Goal: Task Accomplishment & Management: Complete application form

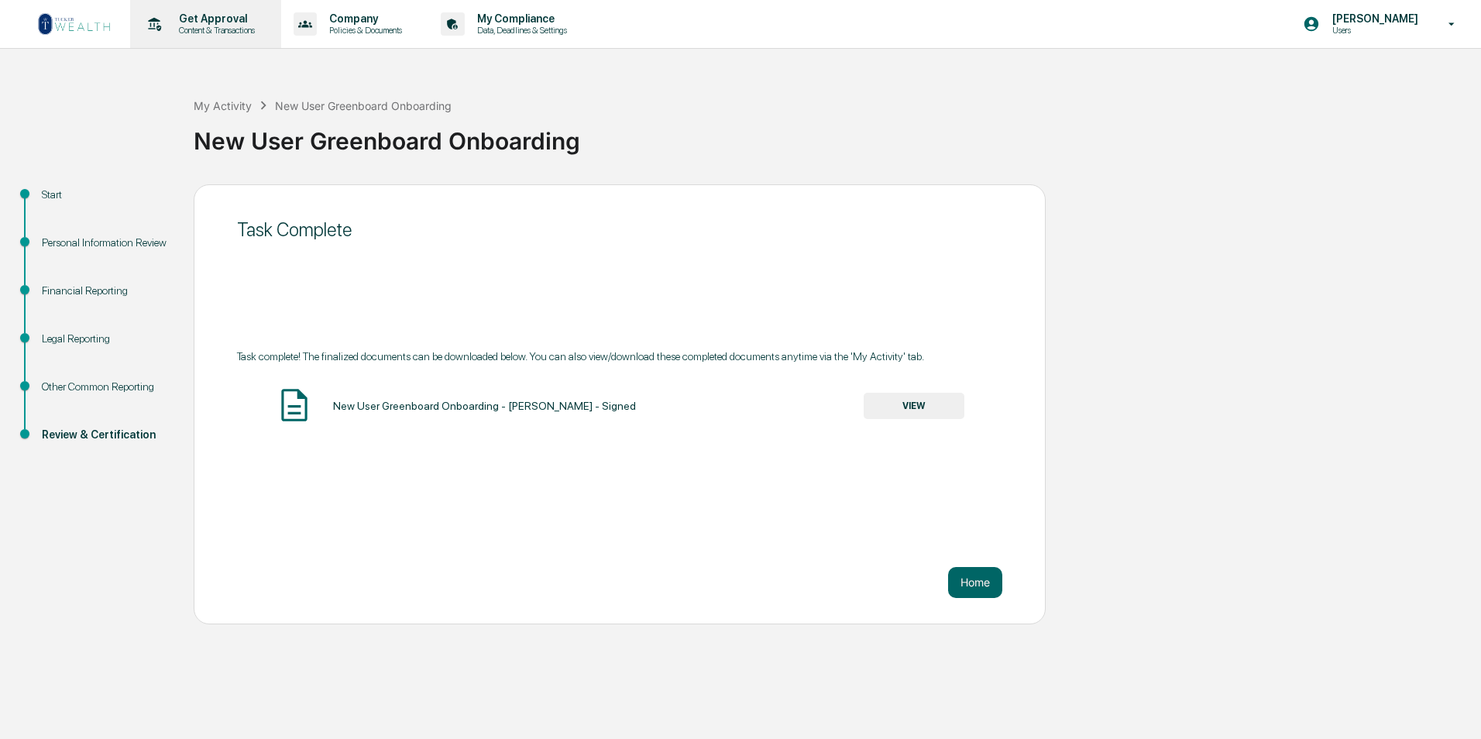
click at [189, 24] on p "Get Approval" at bounding box center [215, 18] width 96 height 12
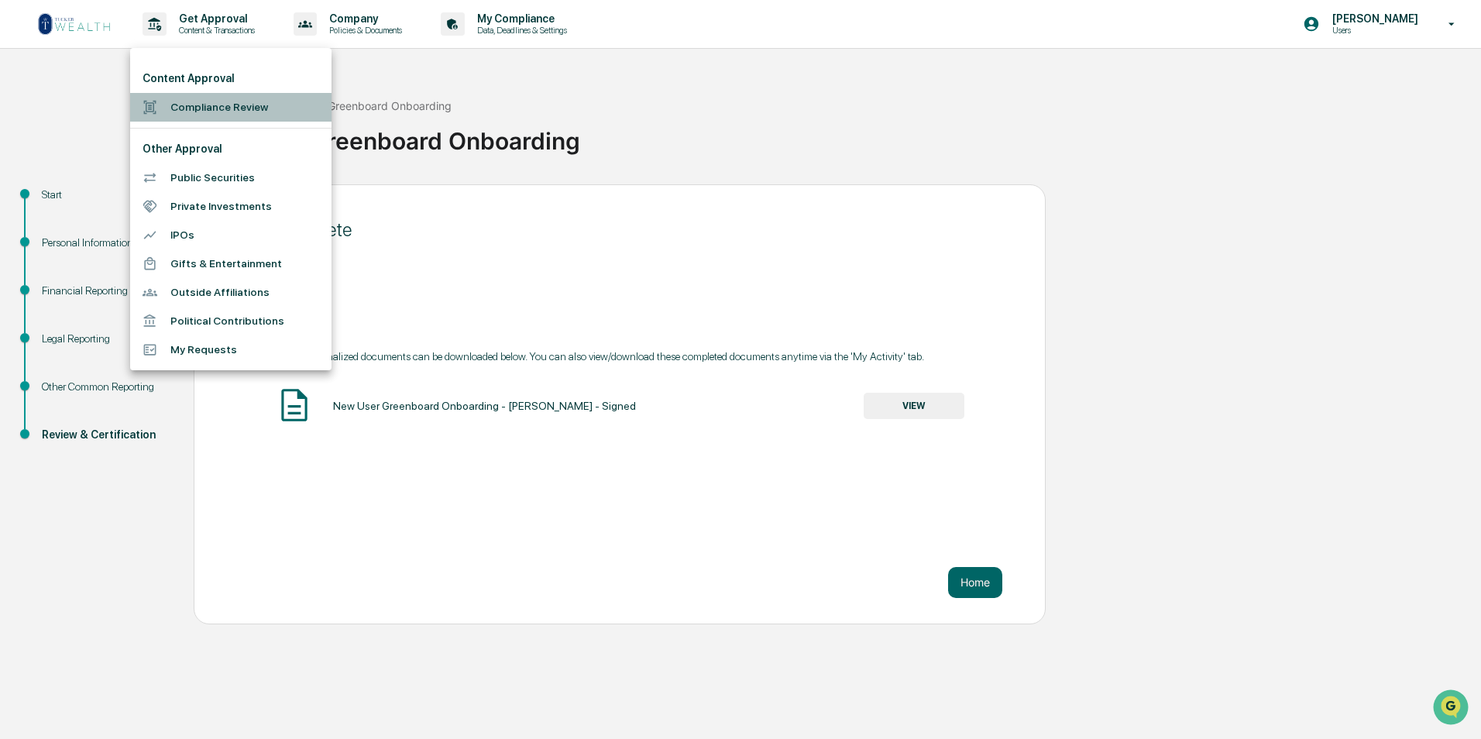
click at [229, 109] on li "Compliance Review" at bounding box center [230, 107] width 201 height 29
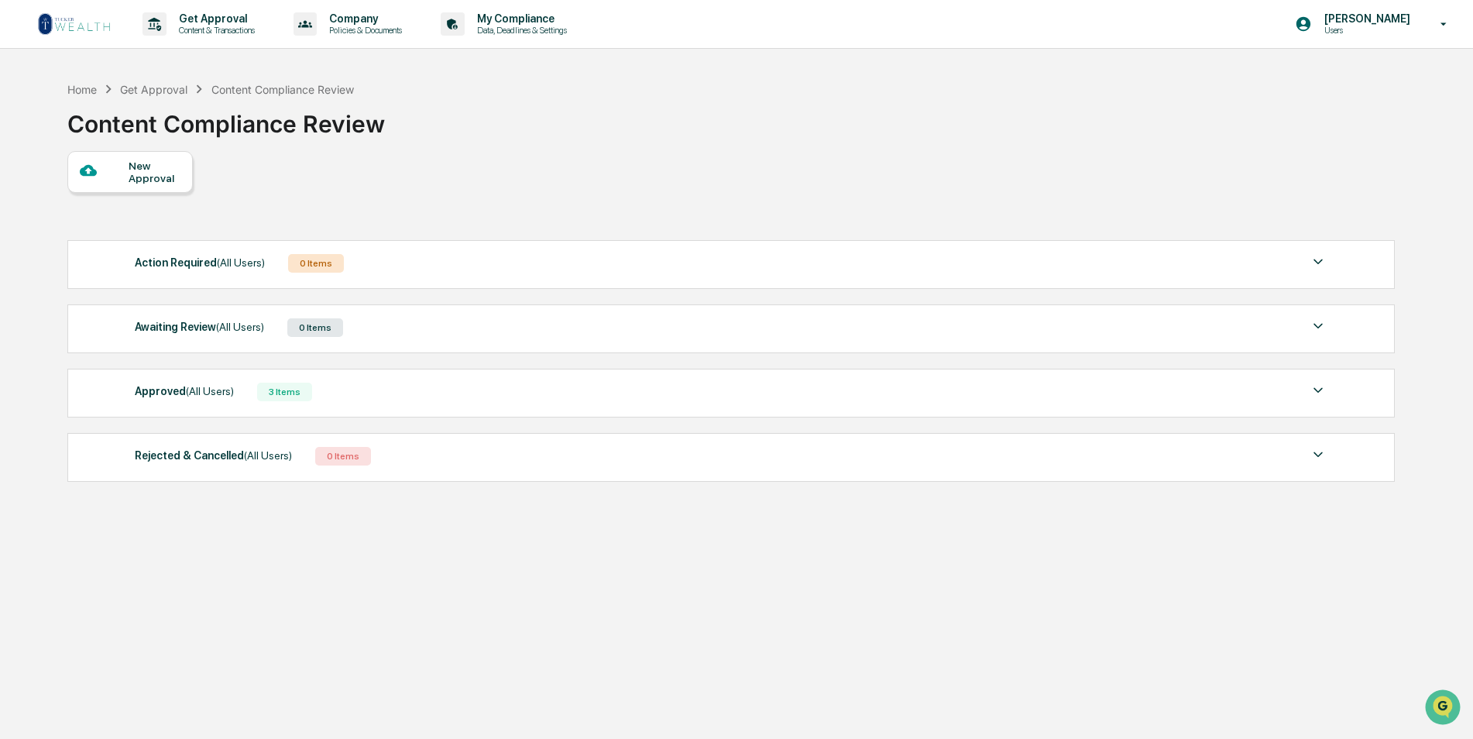
click at [133, 164] on div "New Approval" at bounding box center [155, 172] width 52 height 25
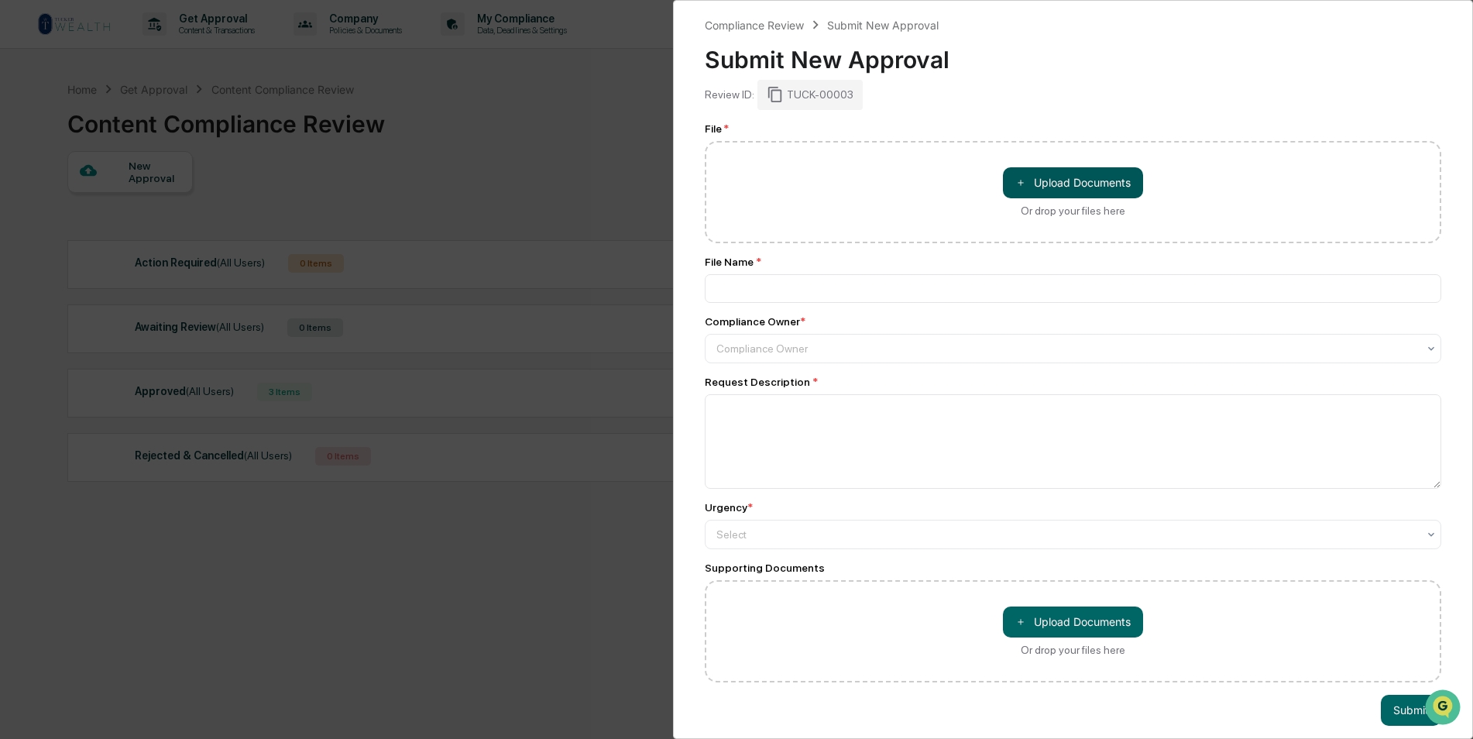
click at [1080, 190] on button "＋ Upload Documents" at bounding box center [1073, 182] width 140 height 31
type input "**********"
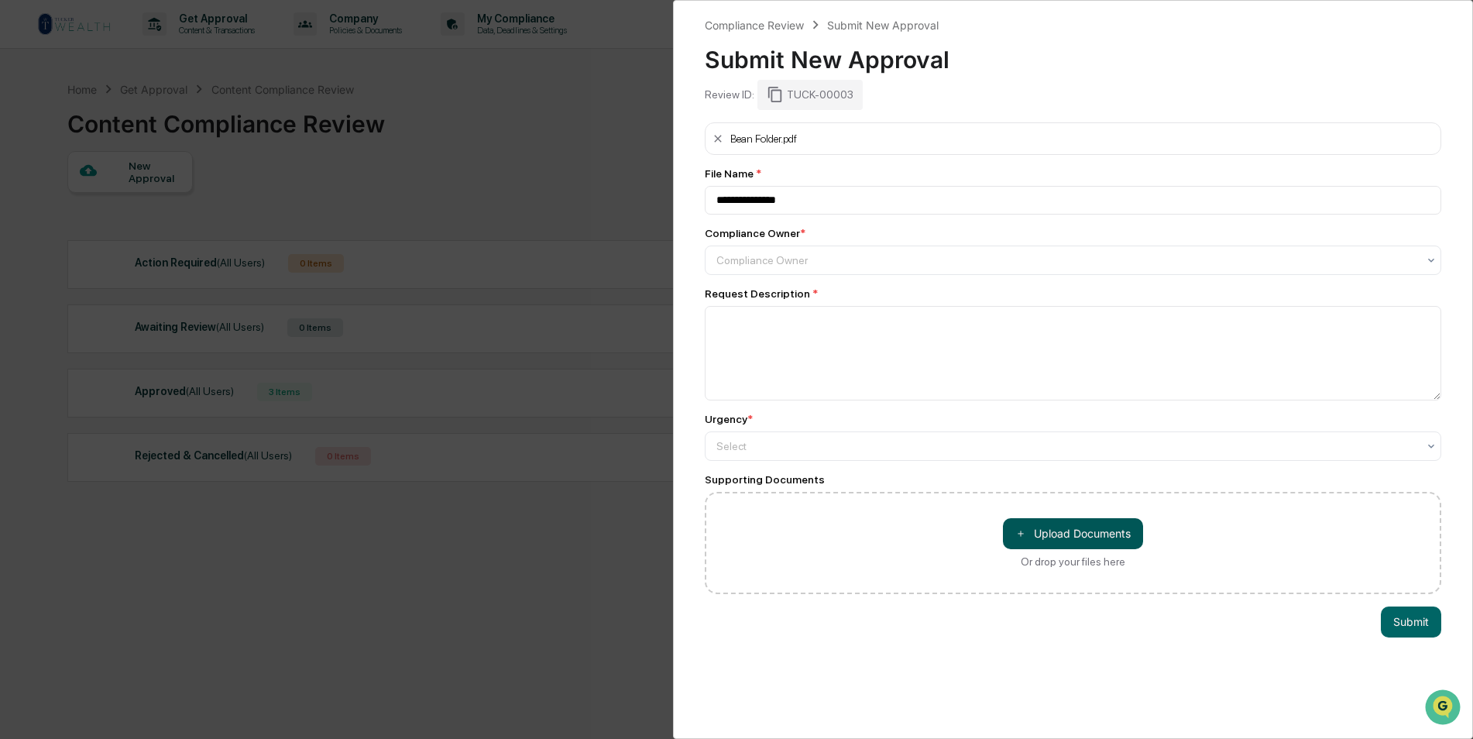
click at [1094, 534] on button "＋ Upload Documents" at bounding box center [1073, 533] width 140 height 31
click at [1066, 528] on button "＋ Upload Documents" at bounding box center [1073, 533] width 140 height 31
click at [1060, 532] on button "＋ Upload Documents" at bounding box center [1073, 533] width 140 height 31
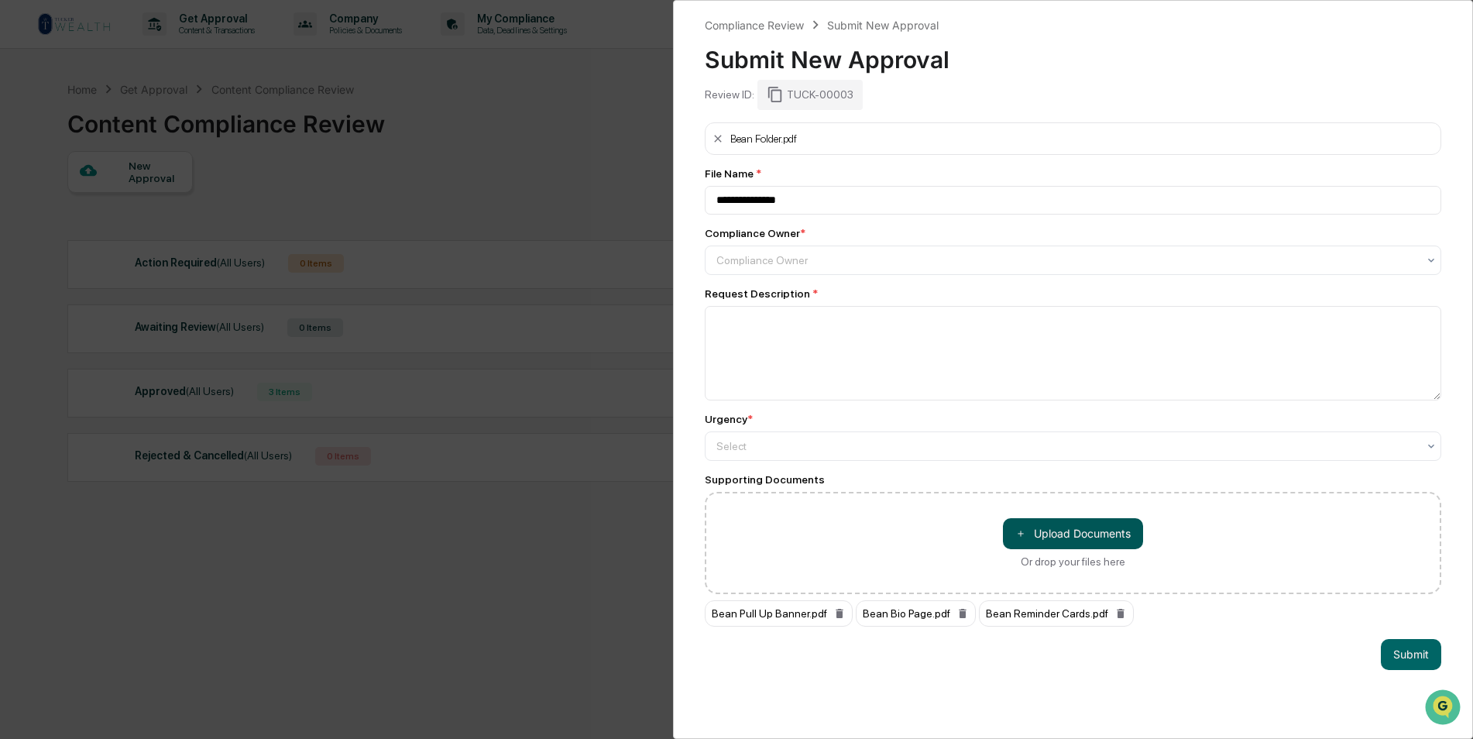
click at [1085, 532] on button "＋ Upload Documents" at bounding box center [1073, 533] width 140 height 31
click at [1095, 530] on button "＋ Upload Documents" at bounding box center [1073, 533] width 140 height 31
click at [1092, 528] on button "＋ Upload Documents" at bounding box center [1073, 533] width 140 height 31
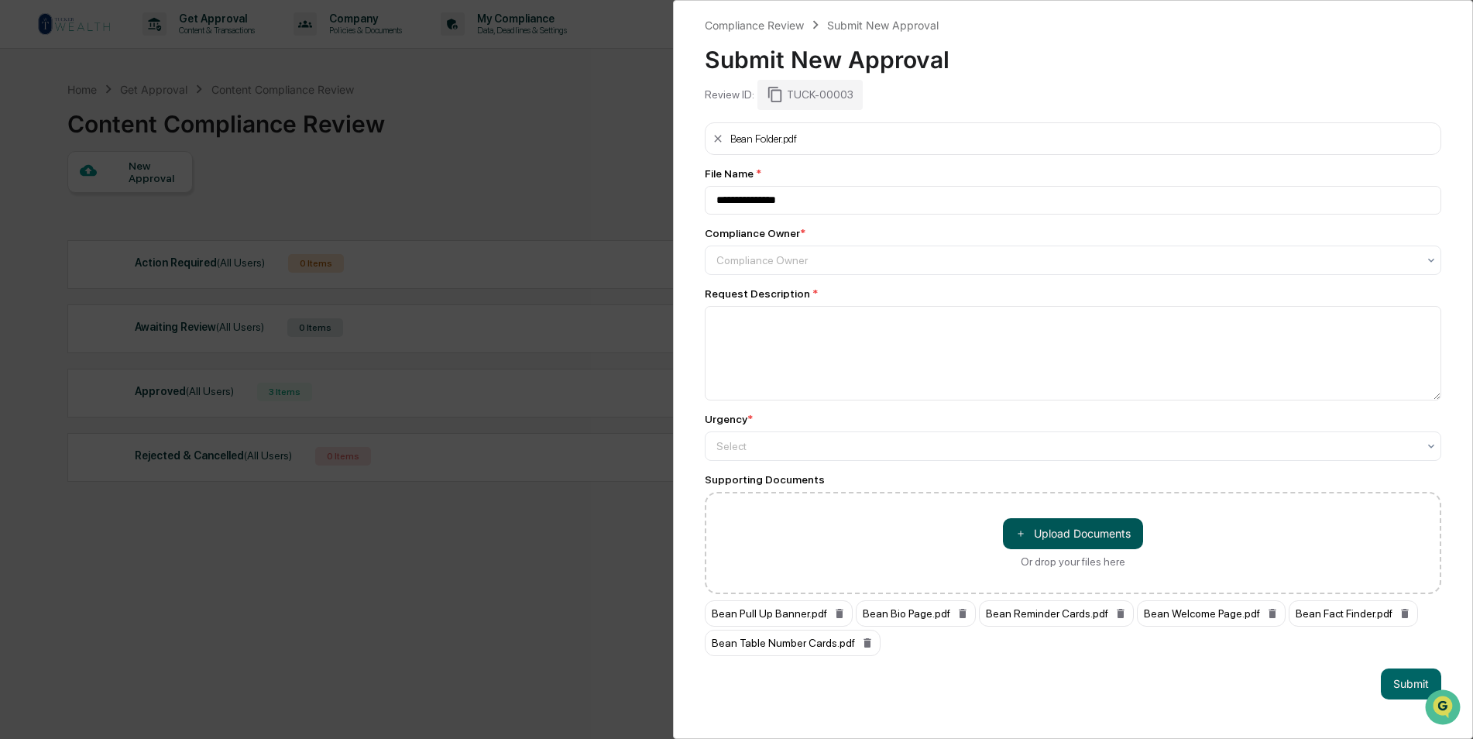
click at [1115, 527] on button "＋ Upload Documents" at bounding box center [1073, 533] width 140 height 31
click at [1084, 535] on button "＋ Upload Documents" at bounding box center [1073, 533] width 140 height 31
drag, startPoint x: 812, startPoint y: 201, endPoint x: 699, endPoint y: 200, distance: 112.3
click at [700, 200] on div "**********" at bounding box center [1073, 369] width 800 height 739
click at [804, 202] on input "*****" at bounding box center [1073, 200] width 737 height 29
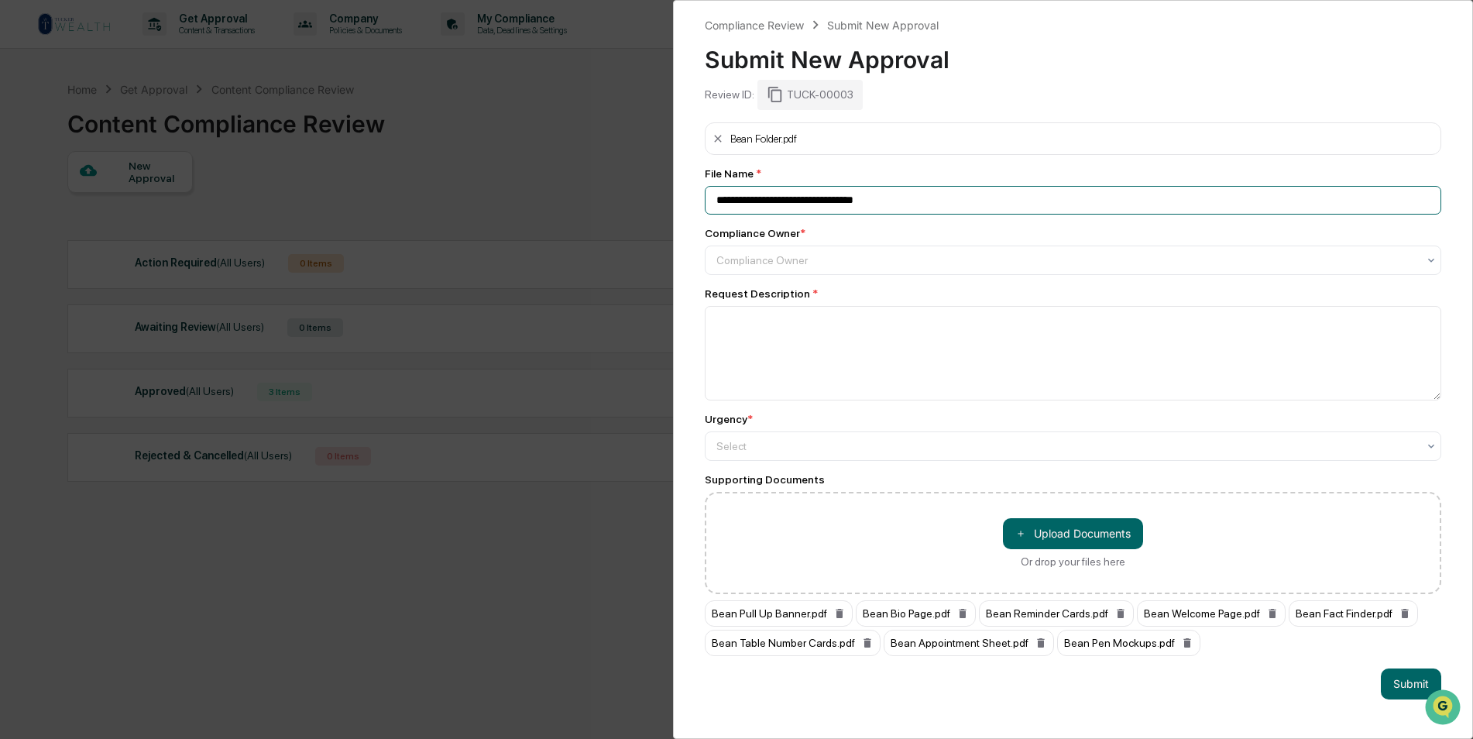
type input "**********"
click at [810, 260] on div at bounding box center [1066, 259] width 701 height 15
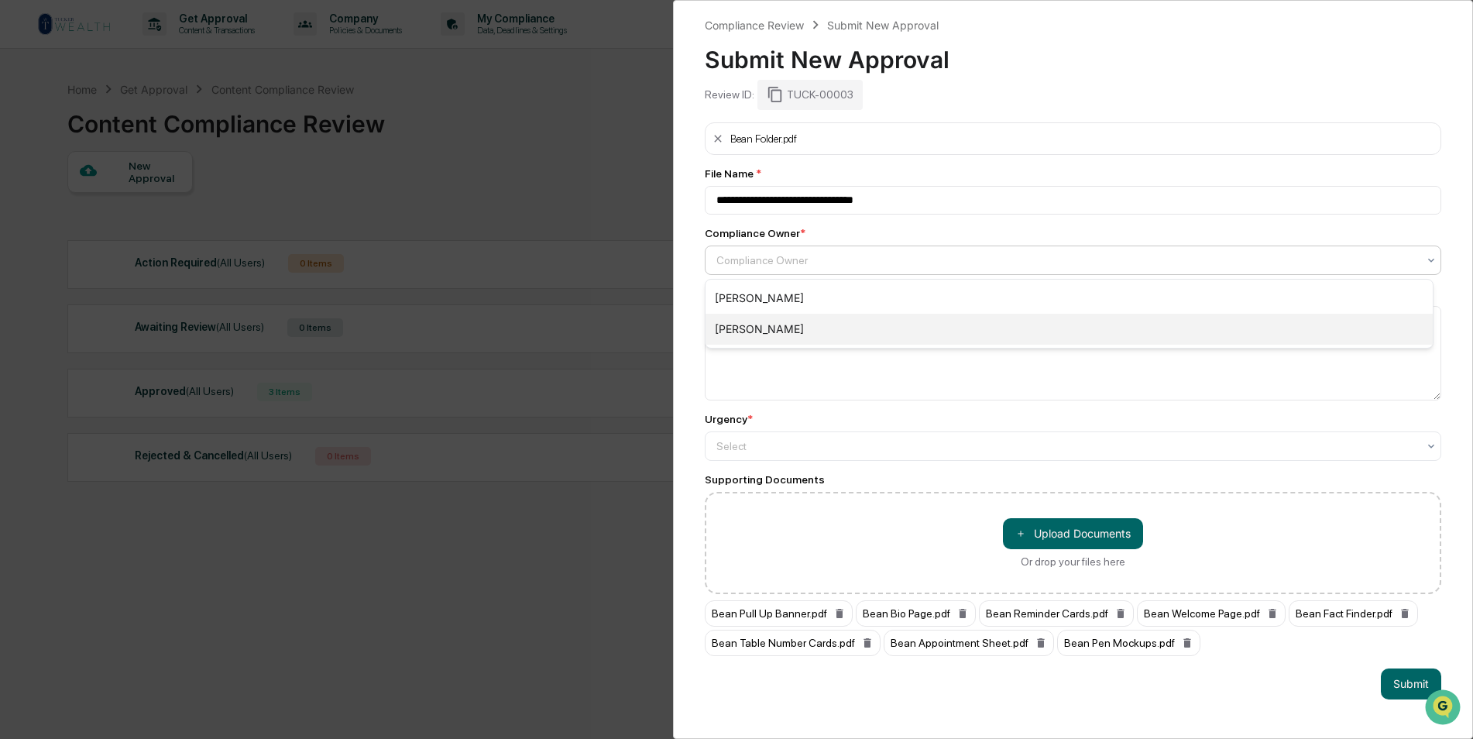
click at [792, 318] on div "[PERSON_NAME]" at bounding box center [1069, 329] width 727 height 31
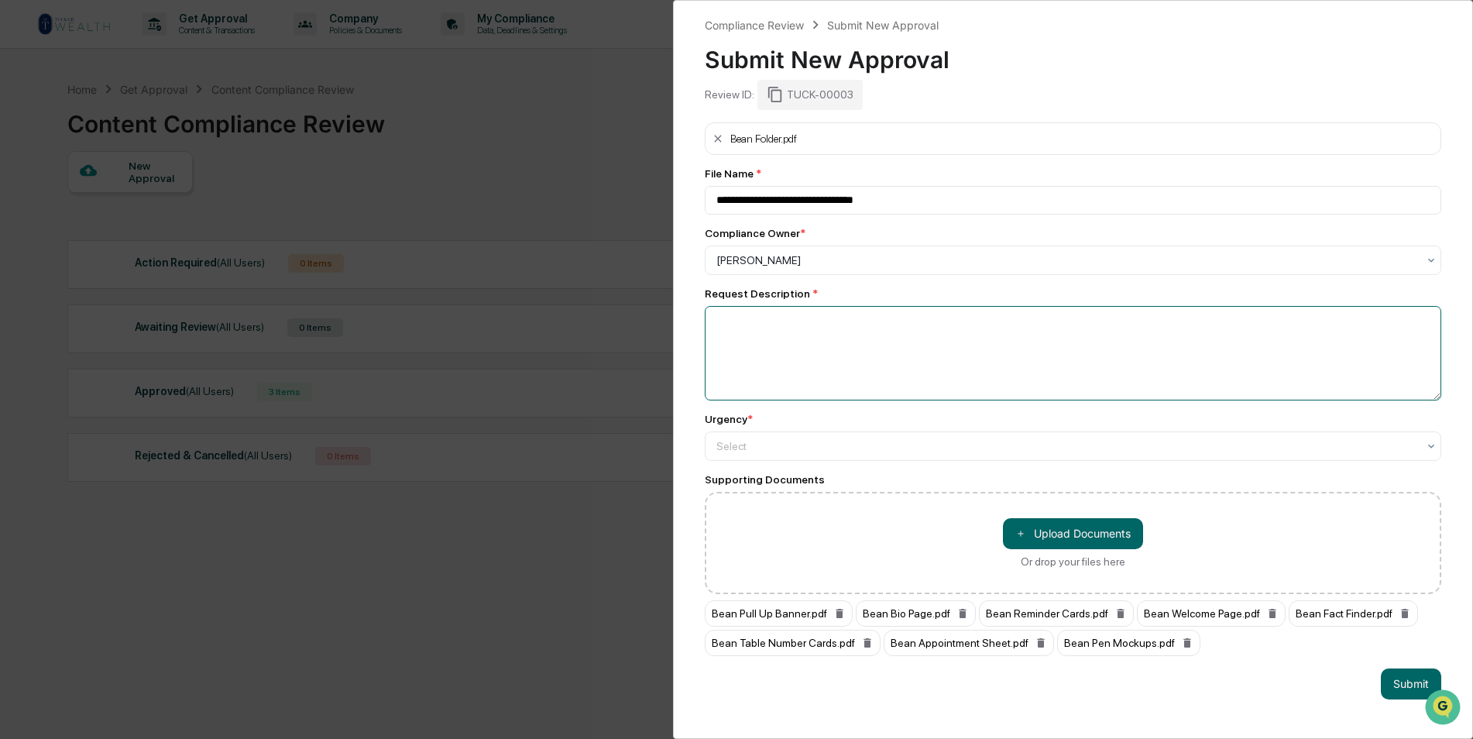
click at [785, 328] on textarea at bounding box center [1073, 353] width 737 height 94
click at [785, 451] on div at bounding box center [1066, 445] width 701 height 15
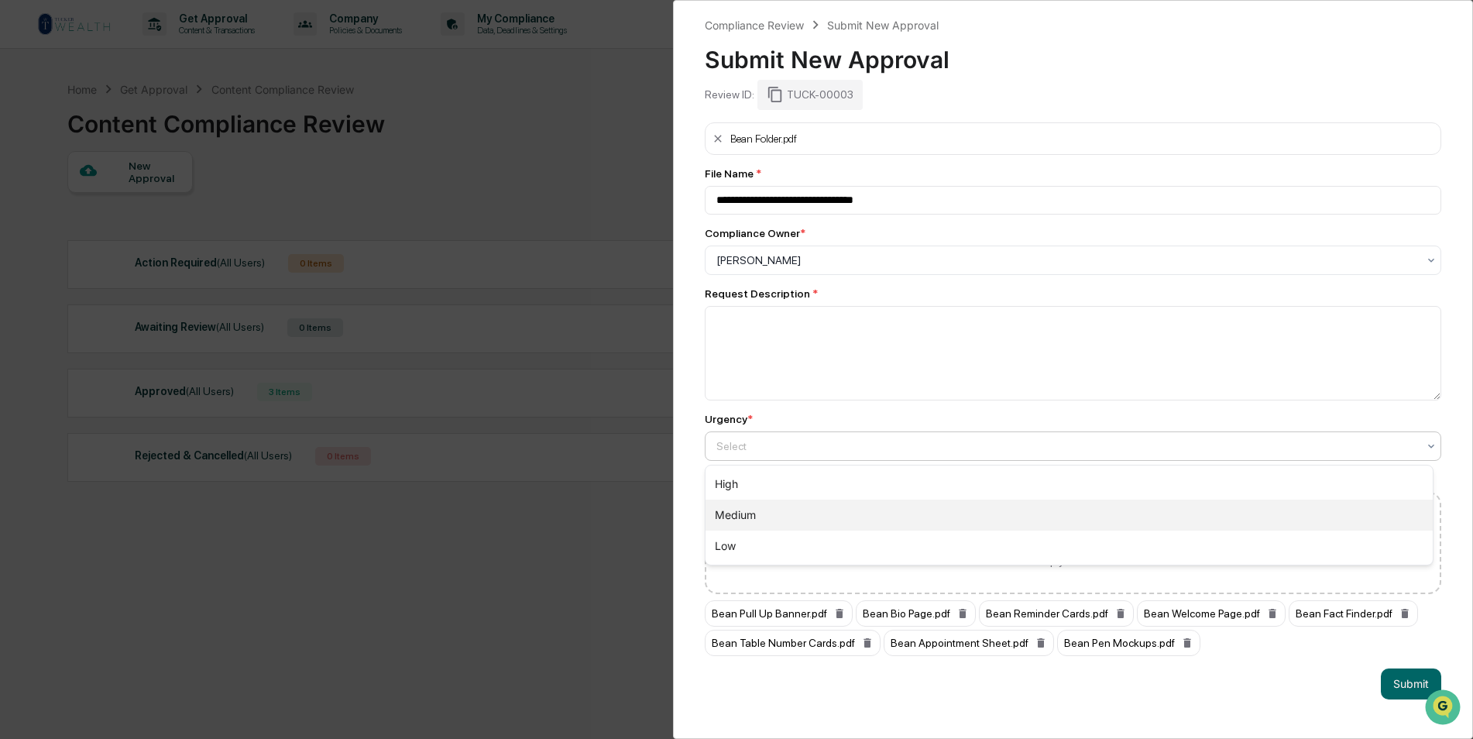
click at [777, 523] on div "Medium" at bounding box center [1069, 515] width 727 height 31
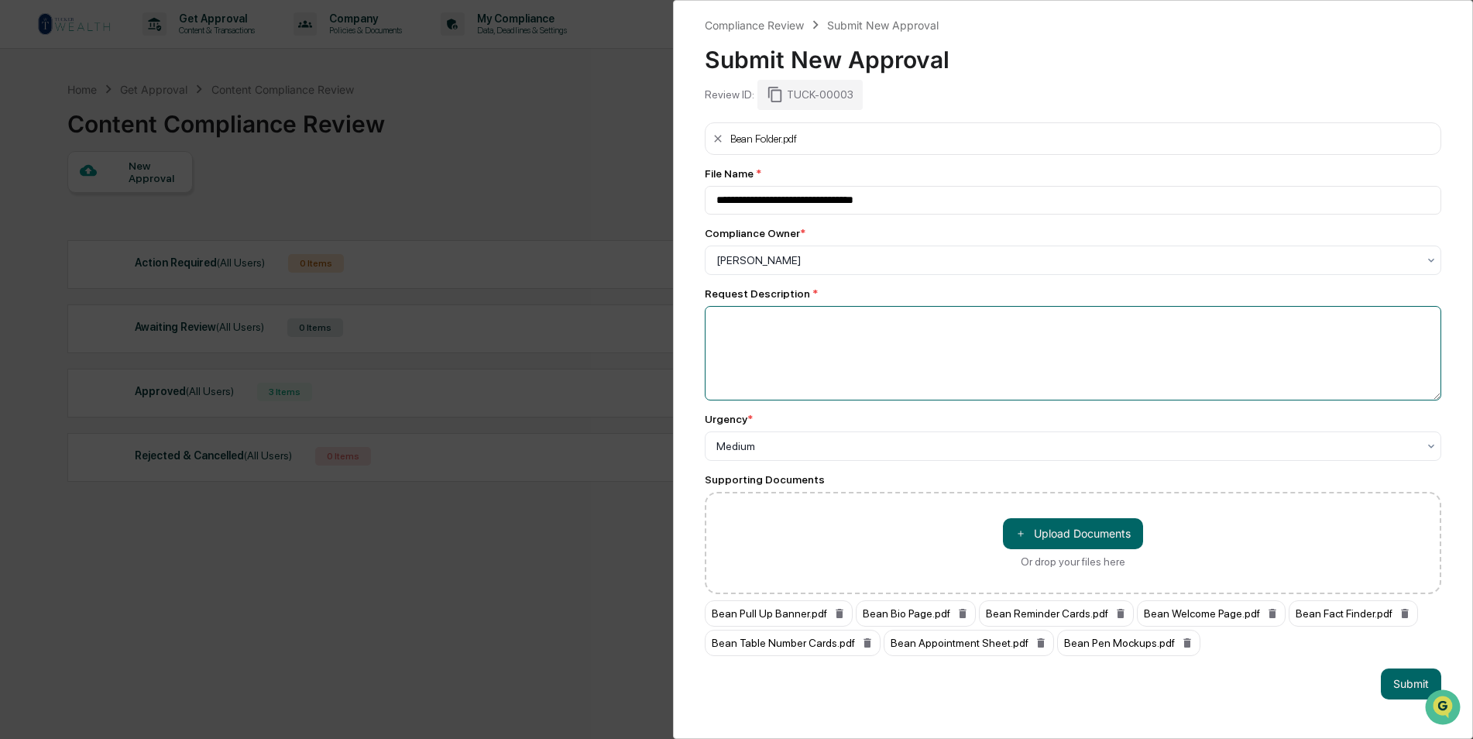
click at [792, 363] on textarea at bounding box center [1073, 353] width 737 height 94
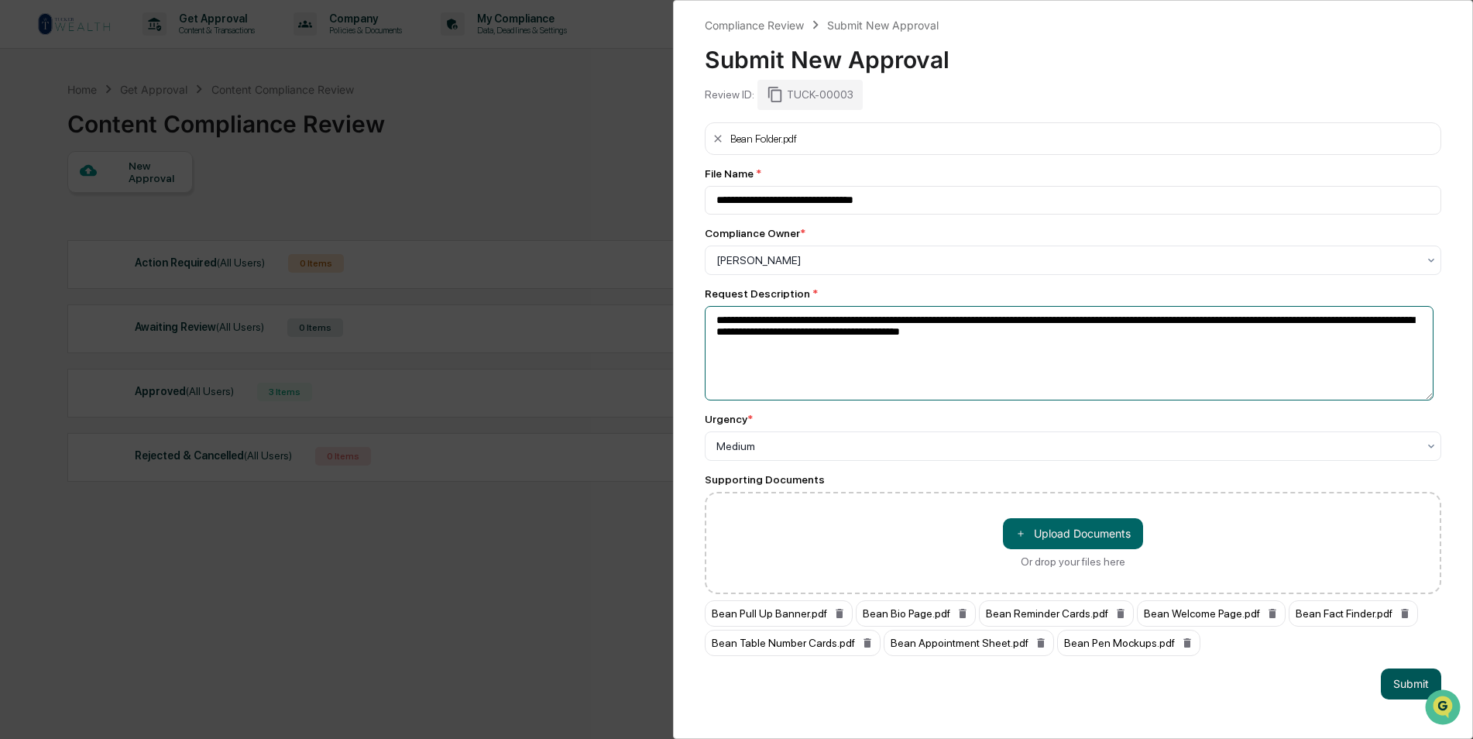
type textarea "**********"
click at [1402, 685] on button "Submit" at bounding box center [1411, 683] width 60 height 31
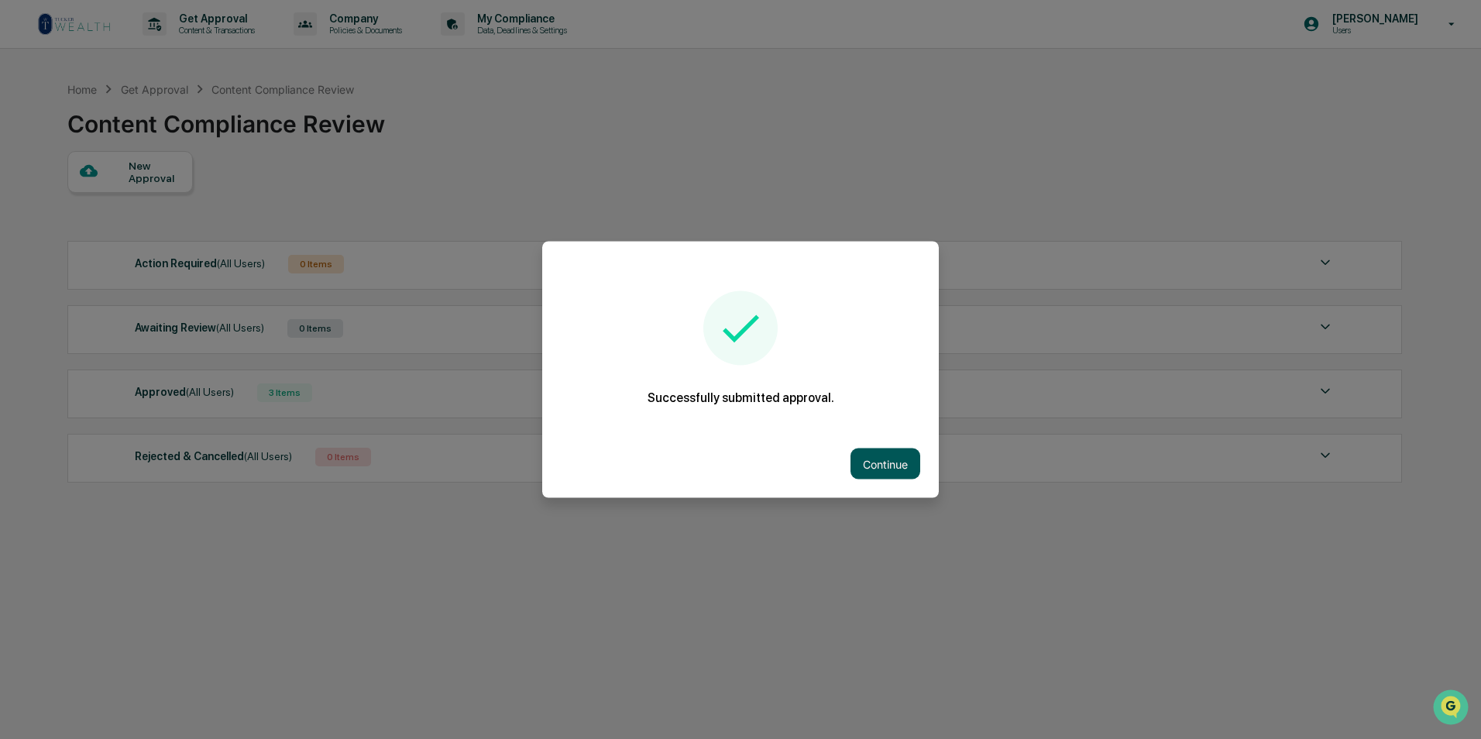
click at [874, 455] on button "Continue" at bounding box center [885, 463] width 70 height 31
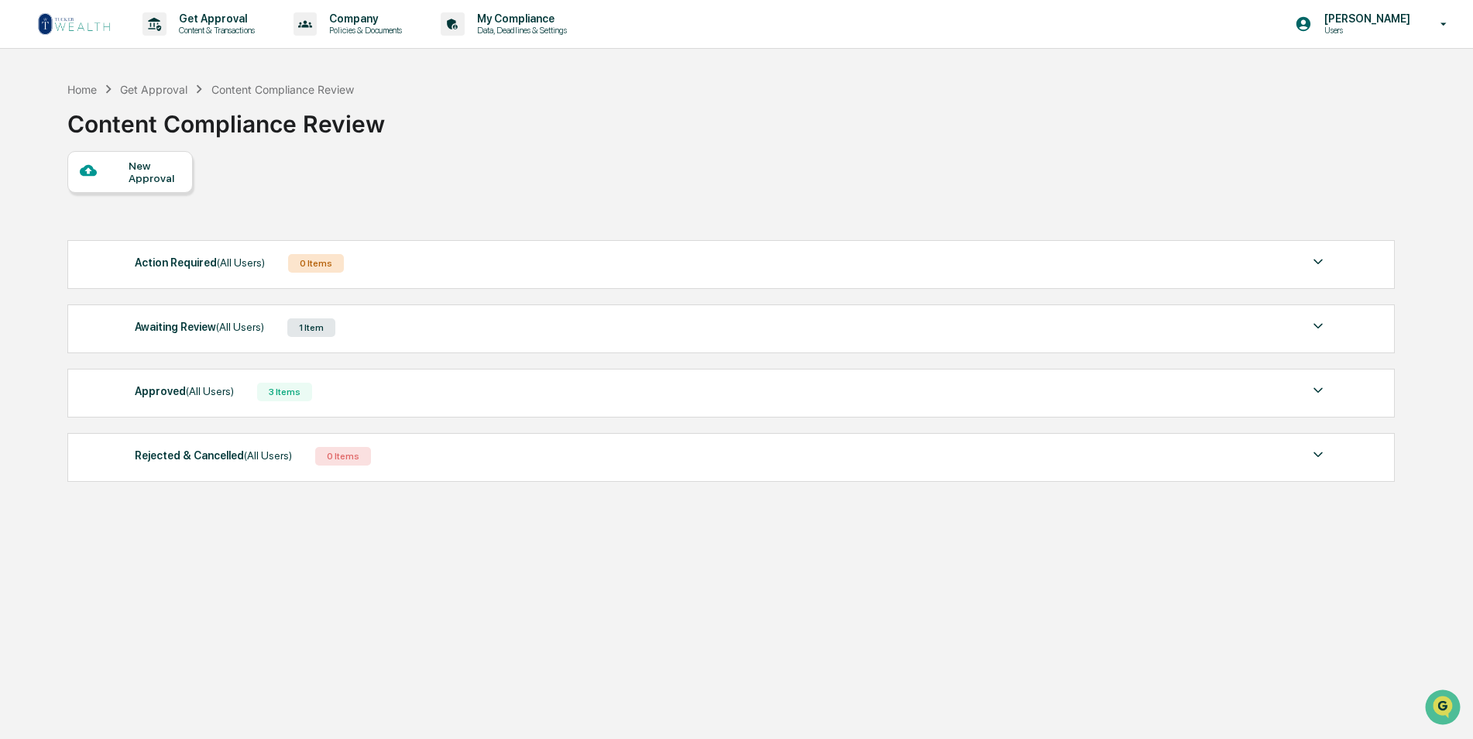
click at [410, 326] on div "Awaiting Review (All Users) 1 Item" at bounding box center [731, 328] width 1193 height 22
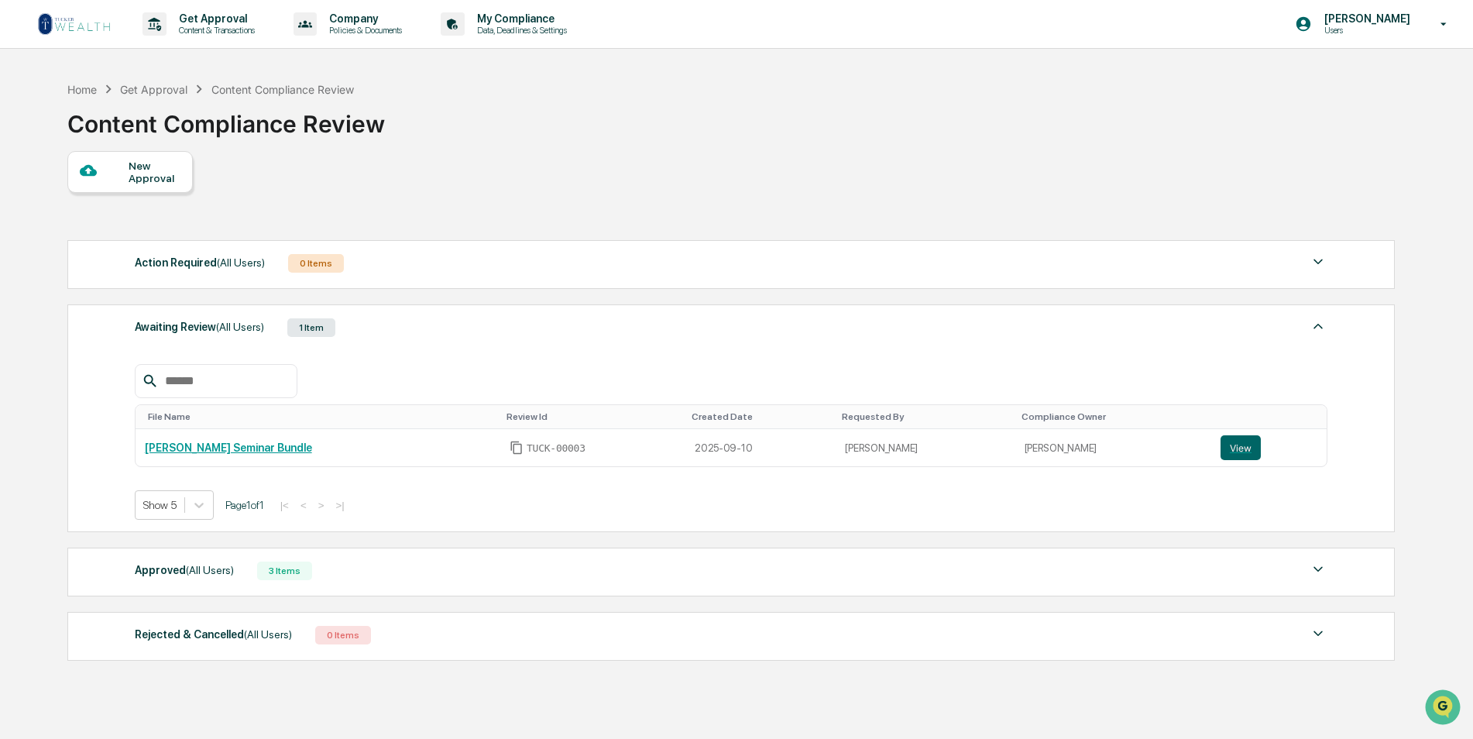
click at [410, 326] on div "Awaiting Review (All Users) 1 Item" at bounding box center [731, 328] width 1193 height 22
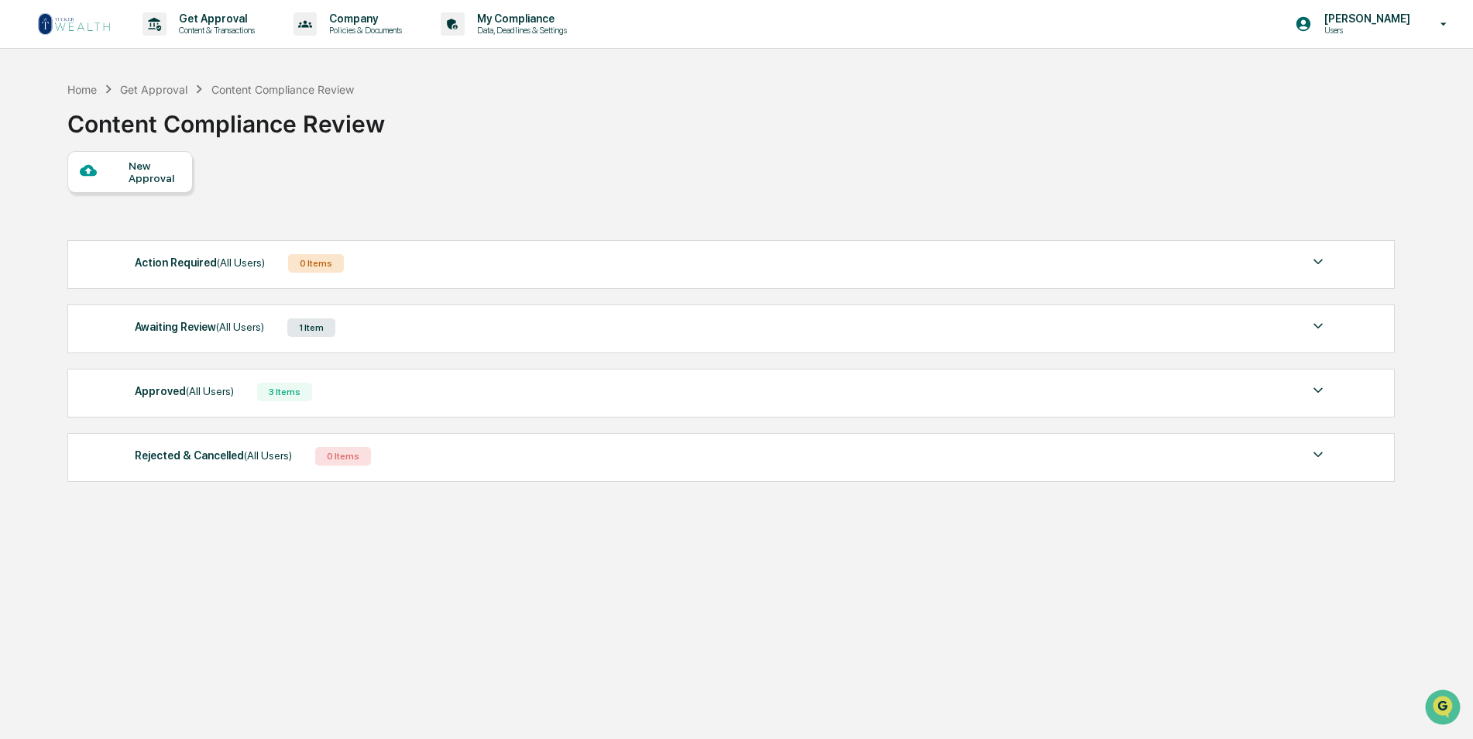
click at [320, 400] on div "Approved (All Users) 3 Items" at bounding box center [731, 392] width 1193 height 22
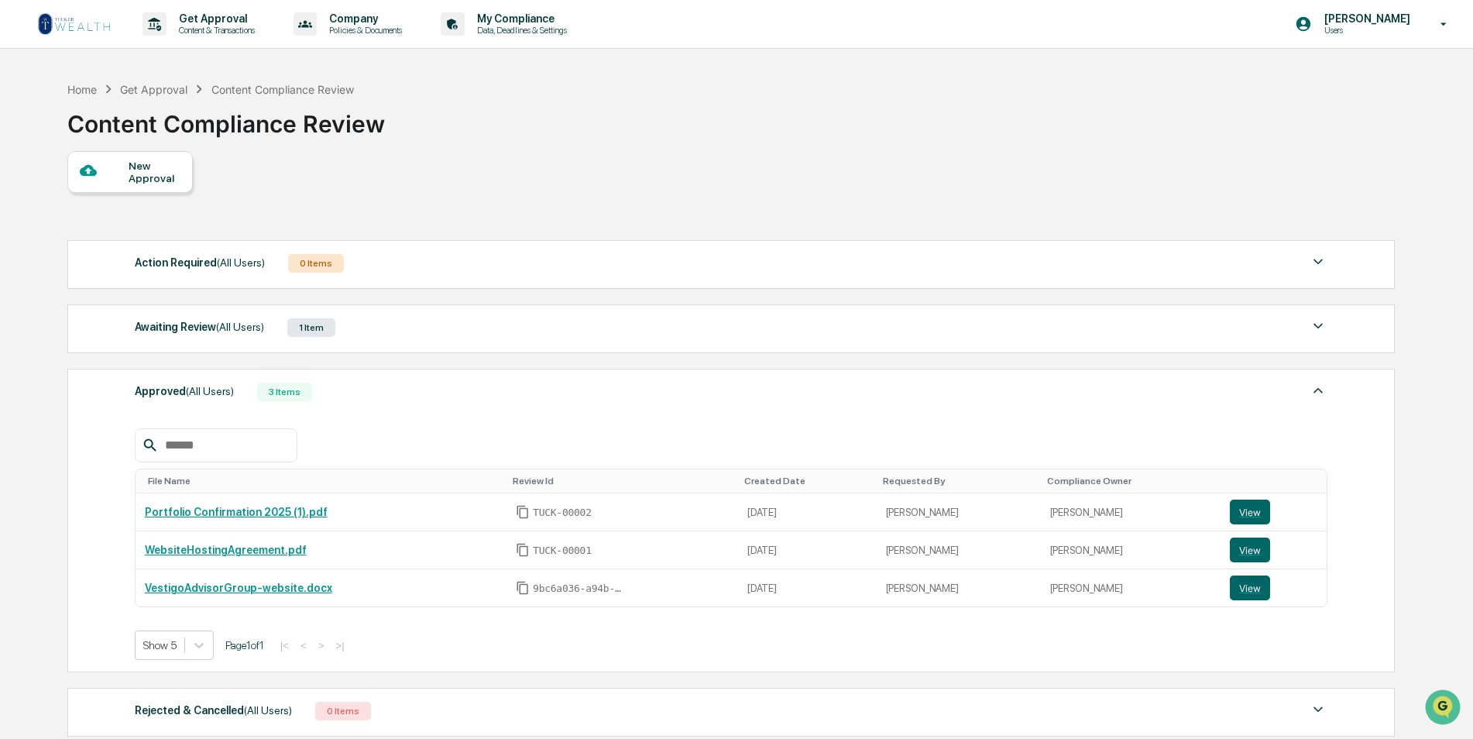
click at [320, 400] on div "Approved (All Users) 3 Items" at bounding box center [731, 392] width 1193 height 22
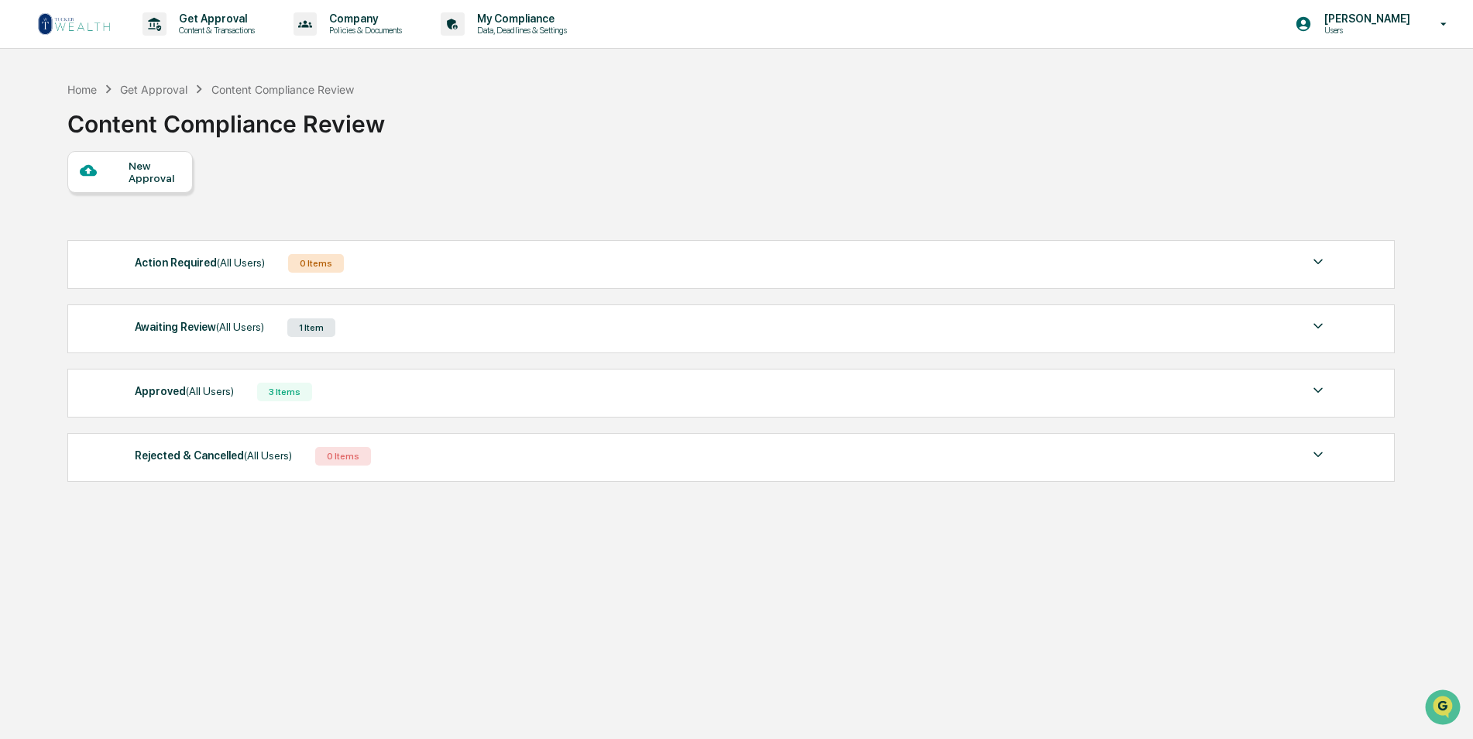
click at [98, 19] on img at bounding box center [74, 24] width 74 height 25
